Goal: Task Accomplishment & Management: Use online tool/utility

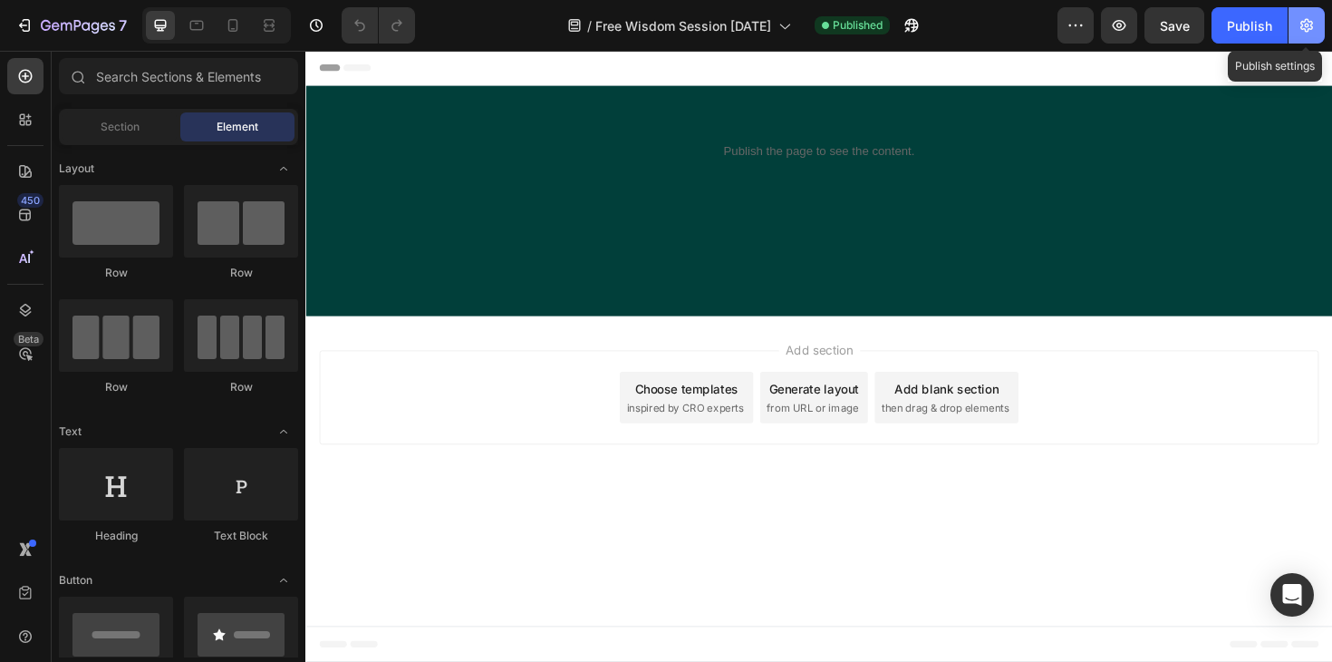
click at [1309, 21] on icon "button" at bounding box center [1307, 25] width 18 height 18
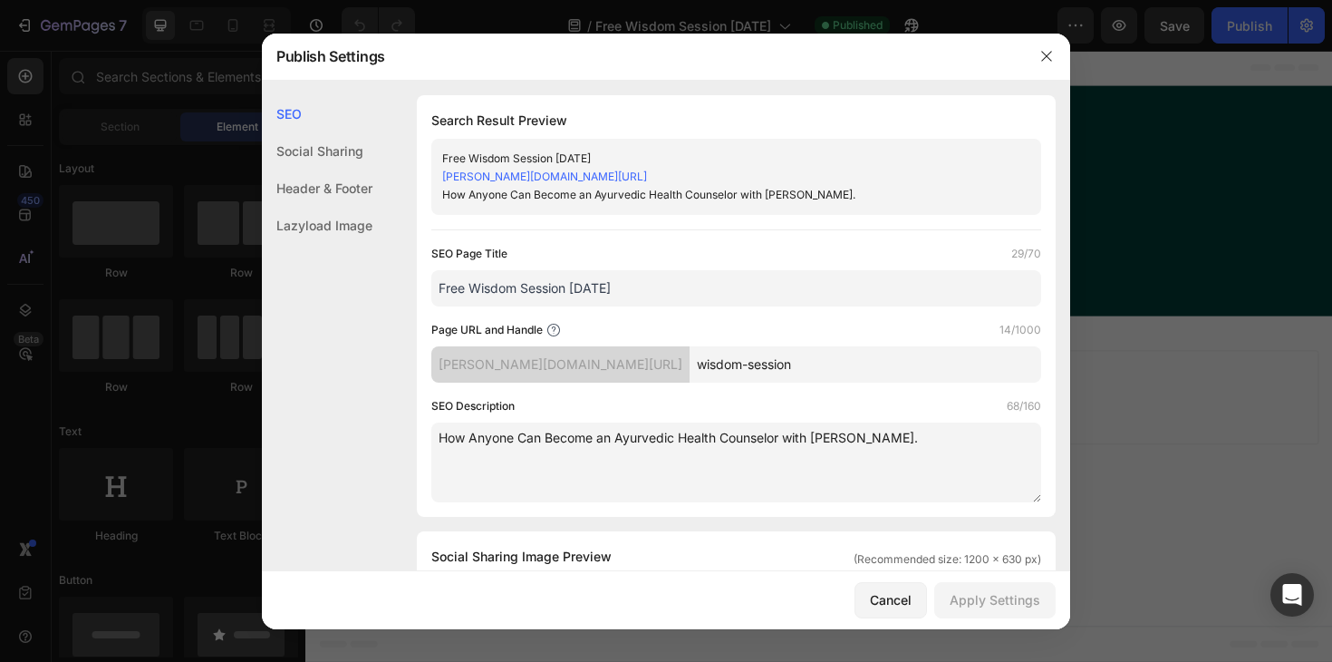
click at [571, 285] on input "Free Wisdom Session [DATE]" at bounding box center [736, 288] width 610 height 36
click at [657, 289] on input "Free Wisdom Session - [DATE]" at bounding box center [736, 288] width 610 height 36
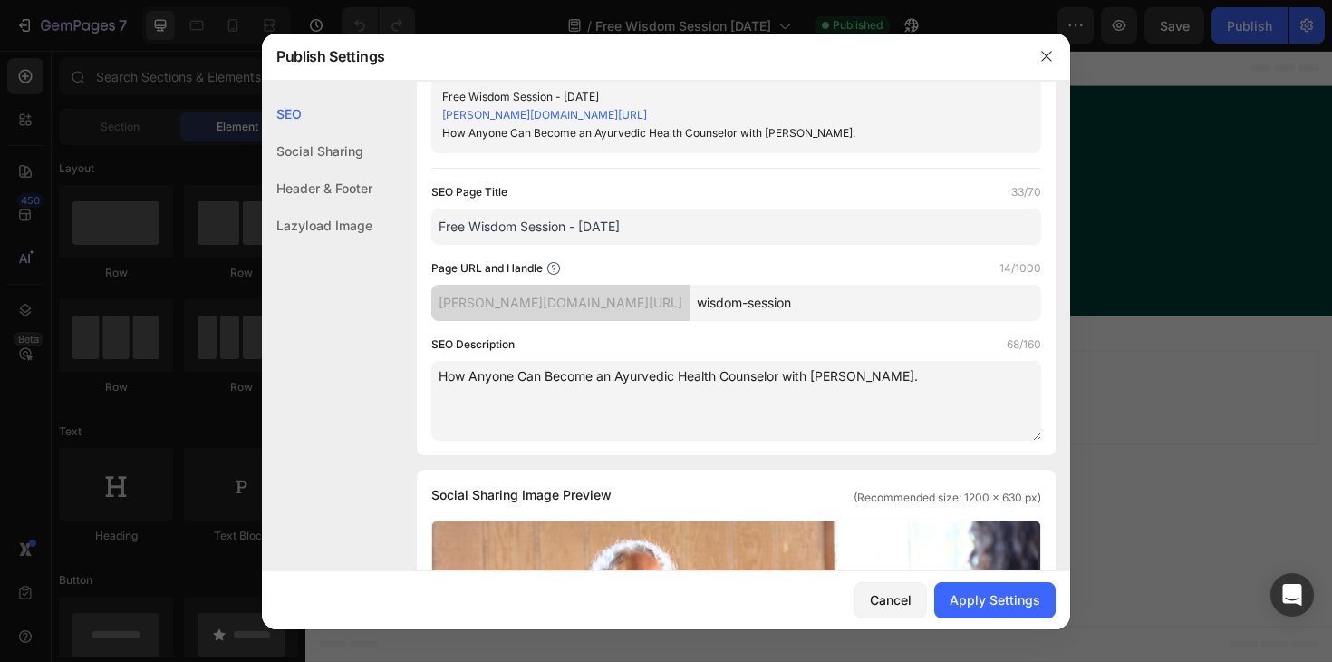
scroll to position [75, 0]
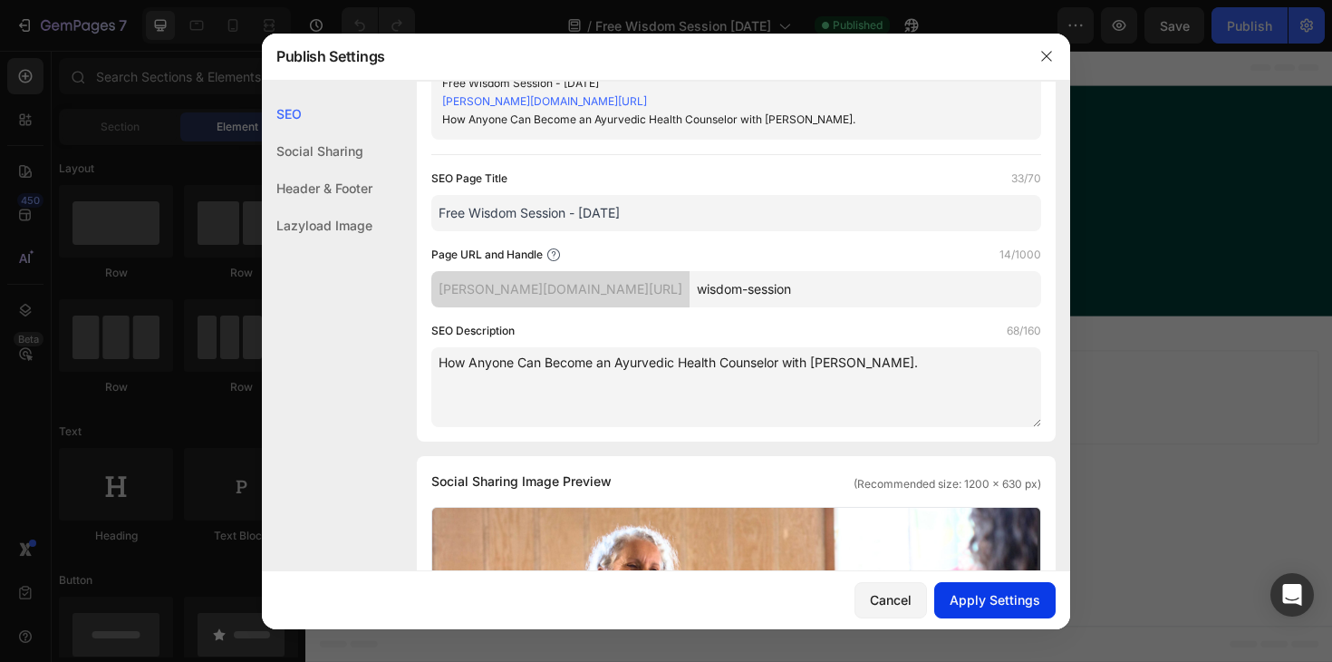
type input "Free Wisdom Session - [DATE]"
click at [1013, 604] on div "Apply Settings" at bounding box center [995, 599] width 91 height 19
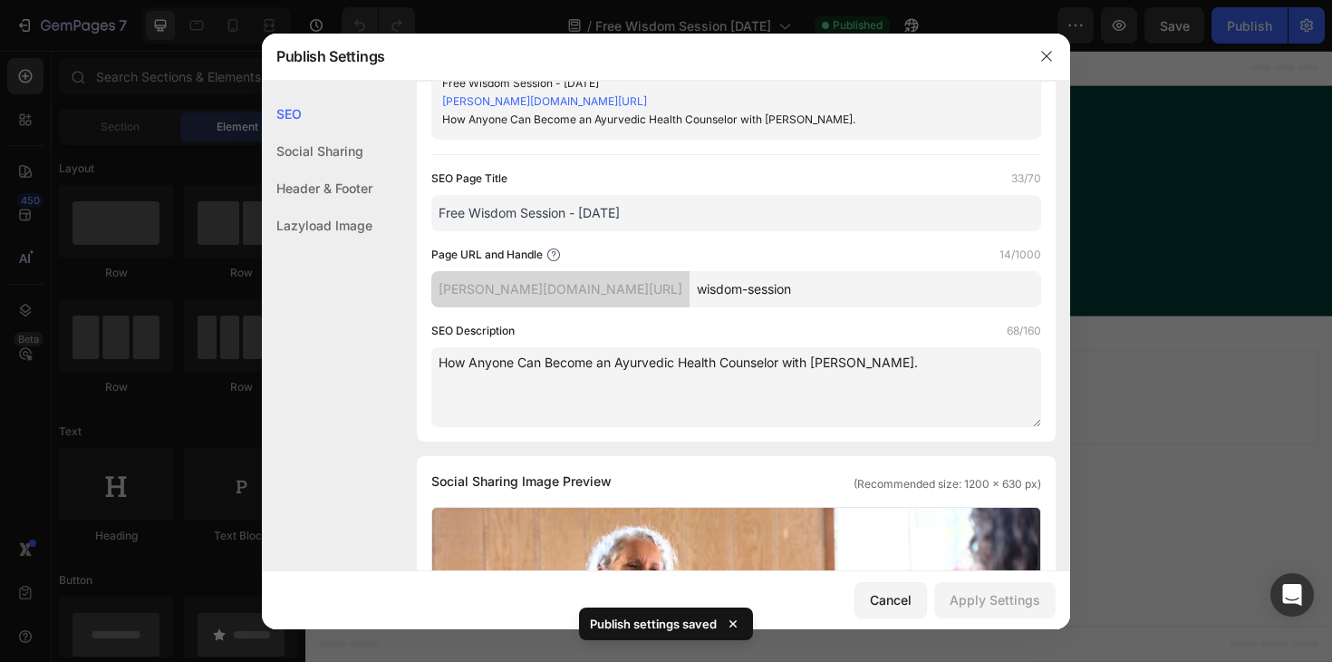
click at [1056, 41] on div at bounding box center [1046, 56] width 47 height 47
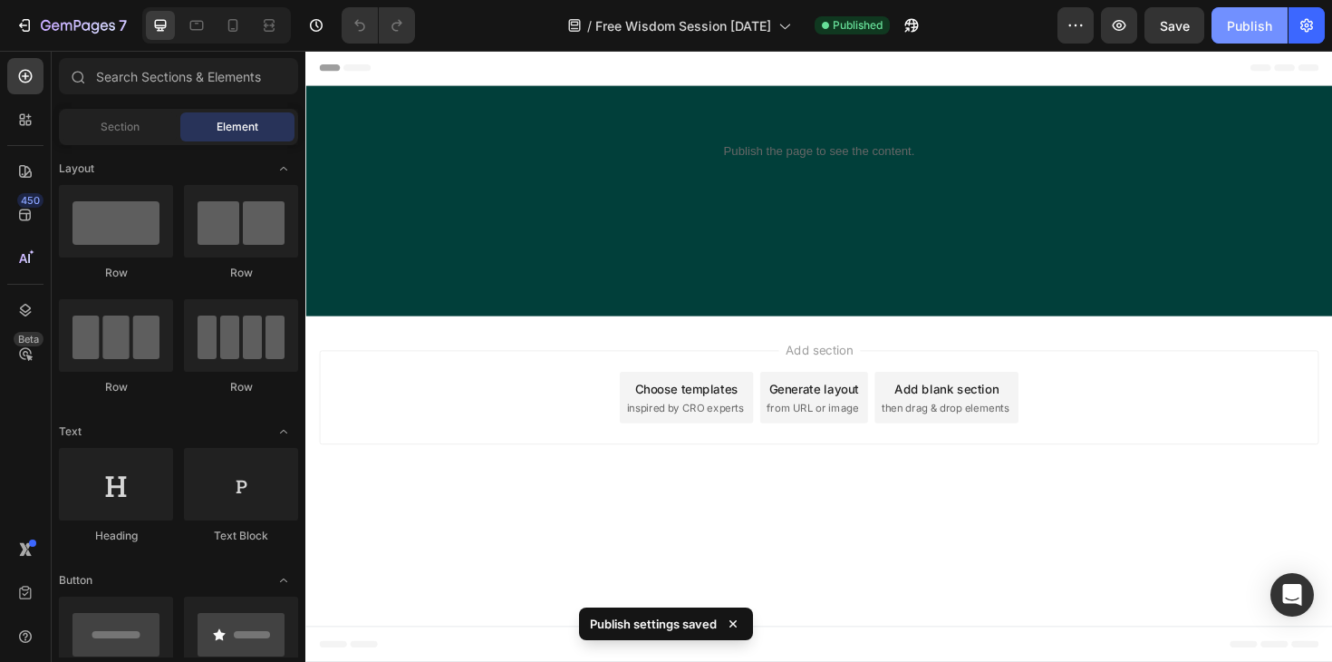
click at [1259, 27] on div "Publish" at bounding box center [1249, 25] width 45 height 19
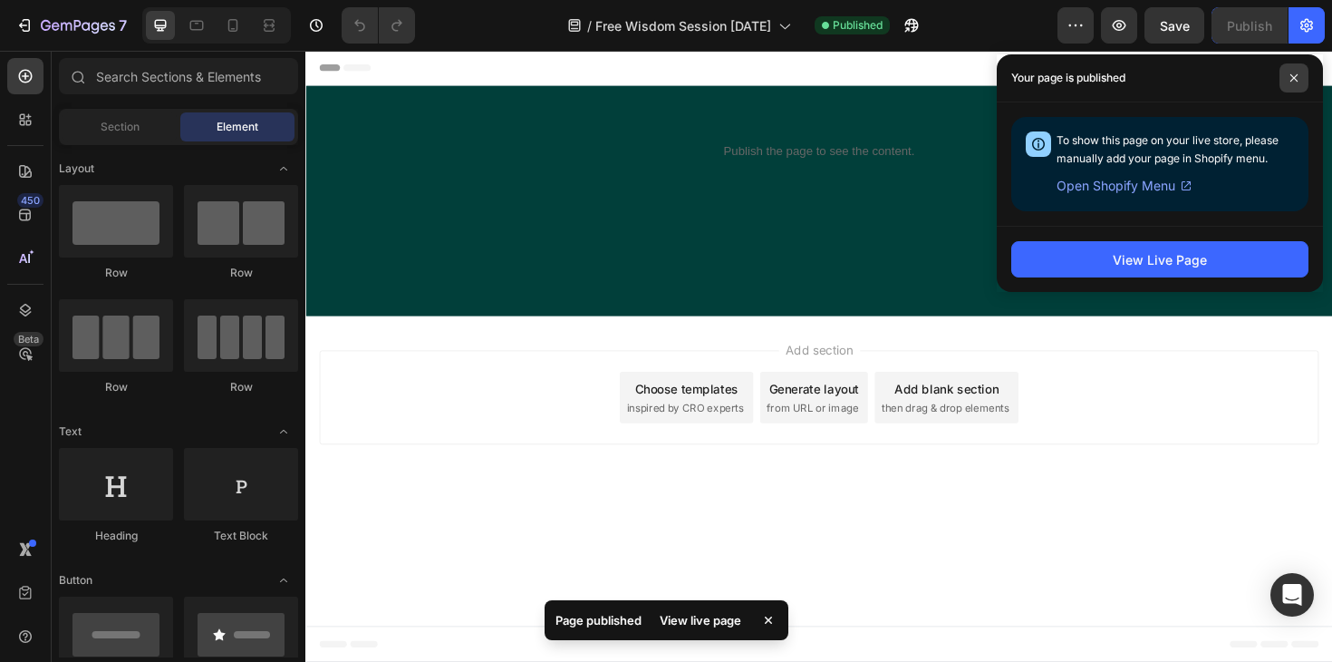
click at [1295, 79] on icon at bounding box center [1293, 77] width 7 height 7
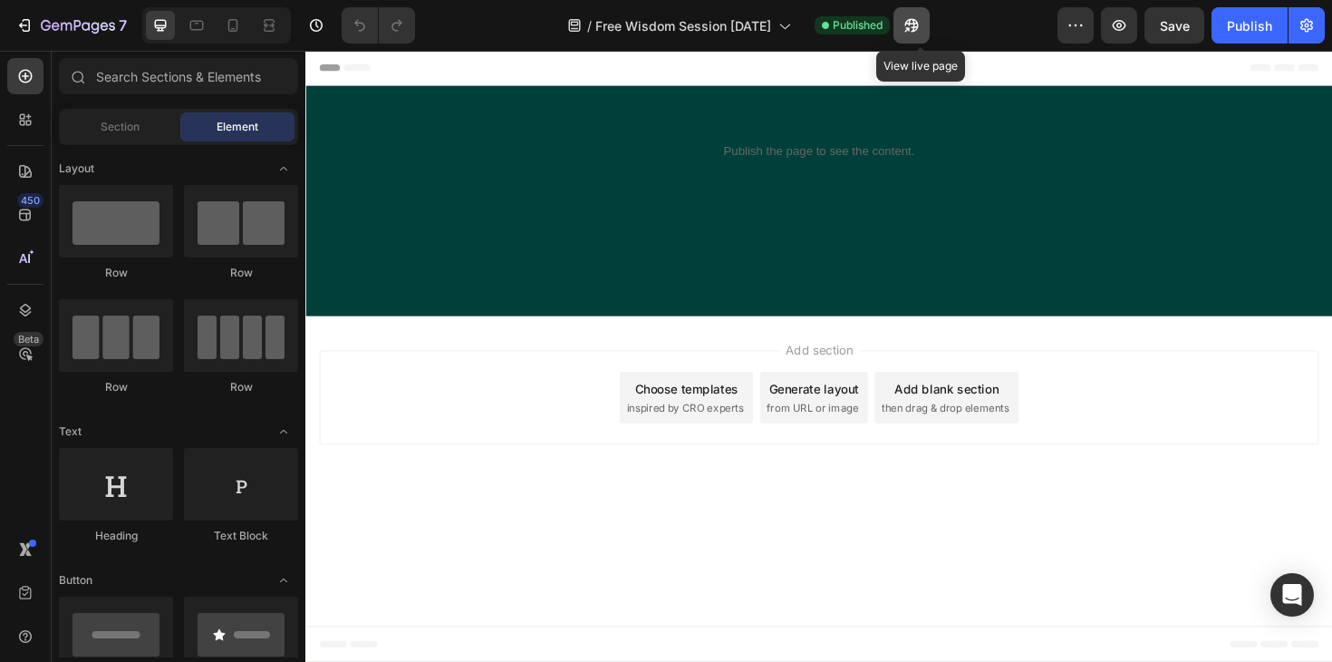
click at [918, 21] on icon "button" at bounding box center [911, 26] width 14 height 14
